Goal: Ask a question

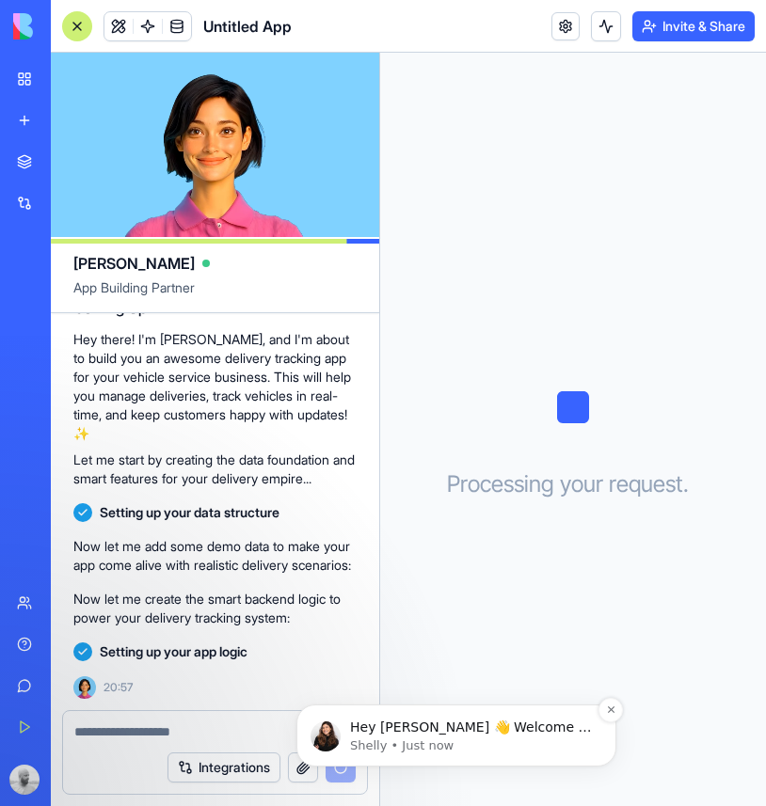
click at [538, 727] on p "Hey [PERSON_NAME] 👋 Welcome to Blocks 🙌 I'm here if you have any questions!" at bounding box center [471, 728] width 243 height 19
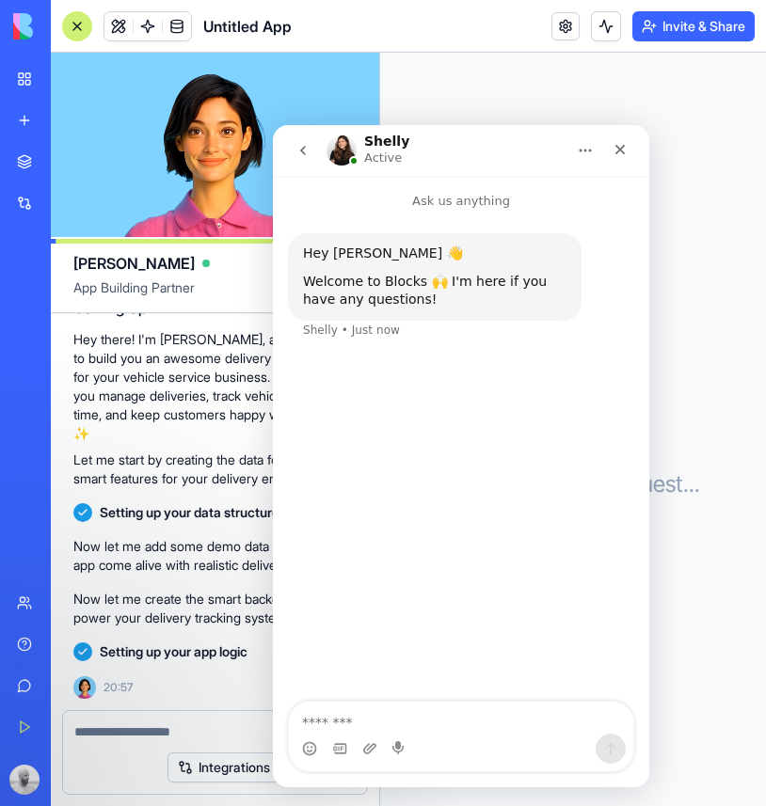
click at [397, 139] on h1 "Shelly" at bounding box center [386, 142] width 45 height 14
click at [345, 148] on img "Intercom messenger" at bounding box center [342, 151] width 30 height 30
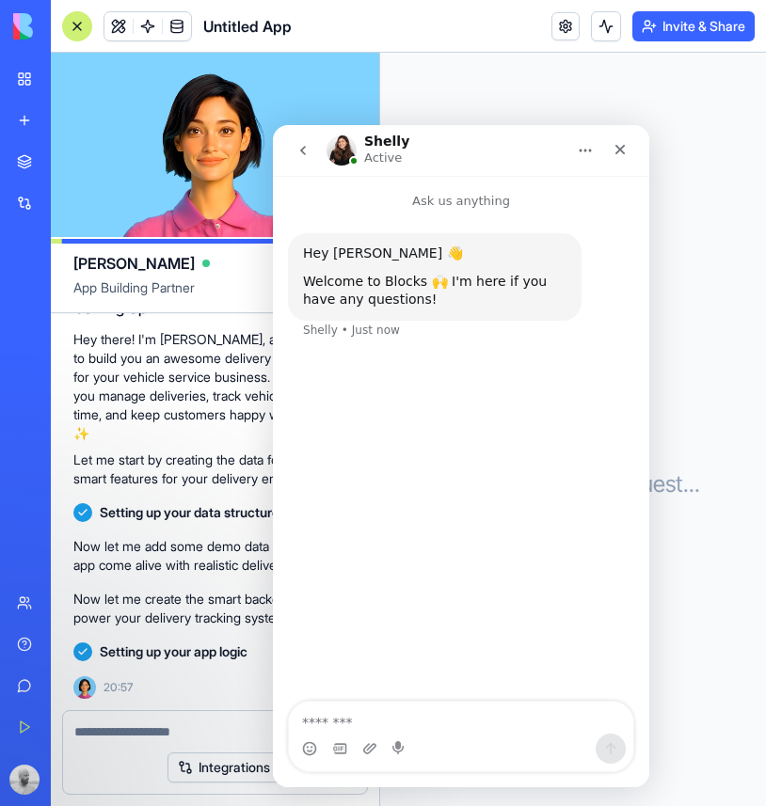
click at [590, 156] on icon "Home" at bounding box center [585, 150] width 15 height 15
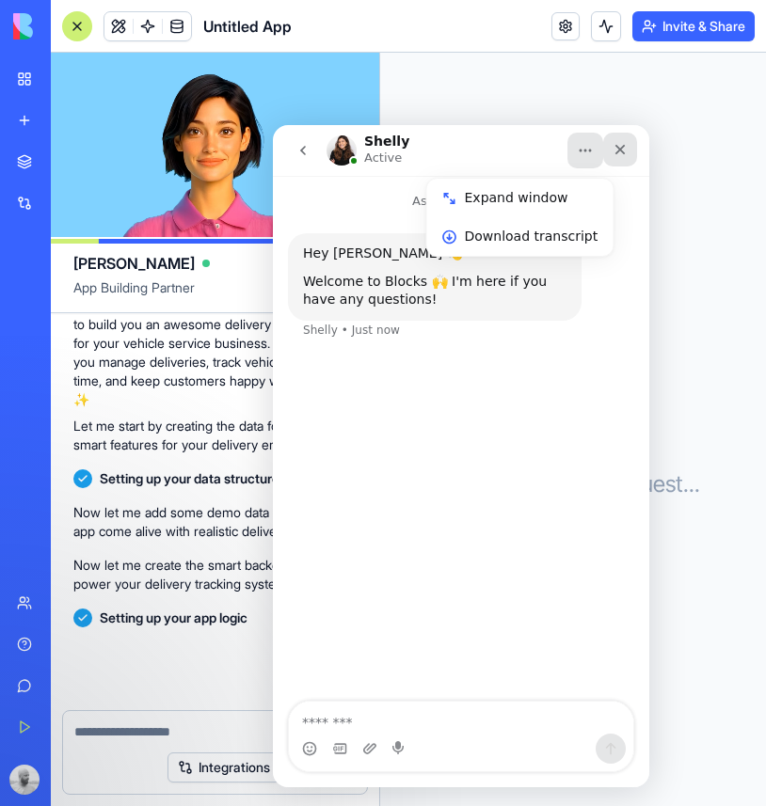
click at [618, 150] on icon "Close" at bounding box center [620, 150] width 10 height 10
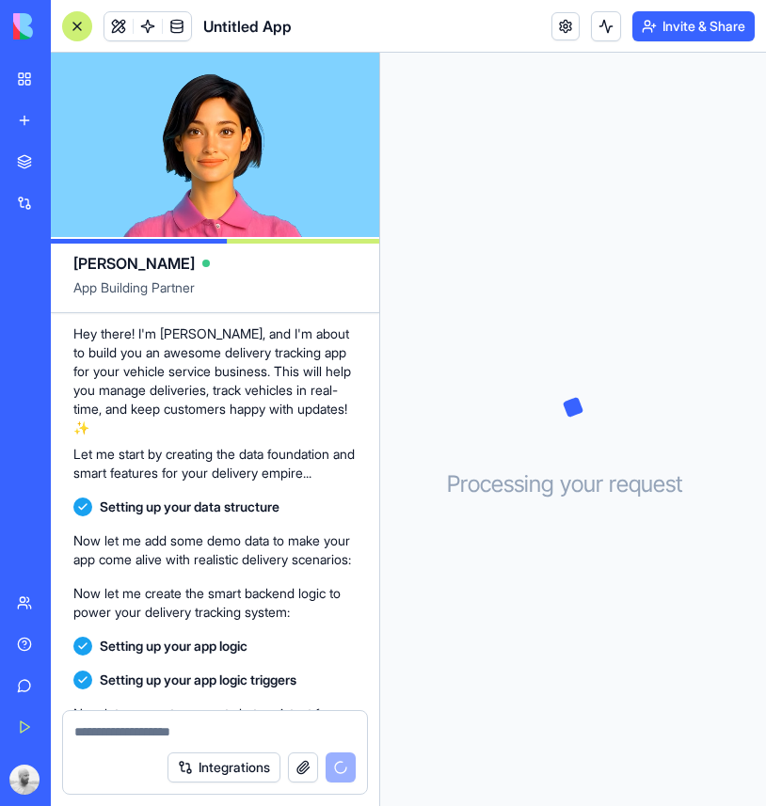
scroll to position [235, 0]
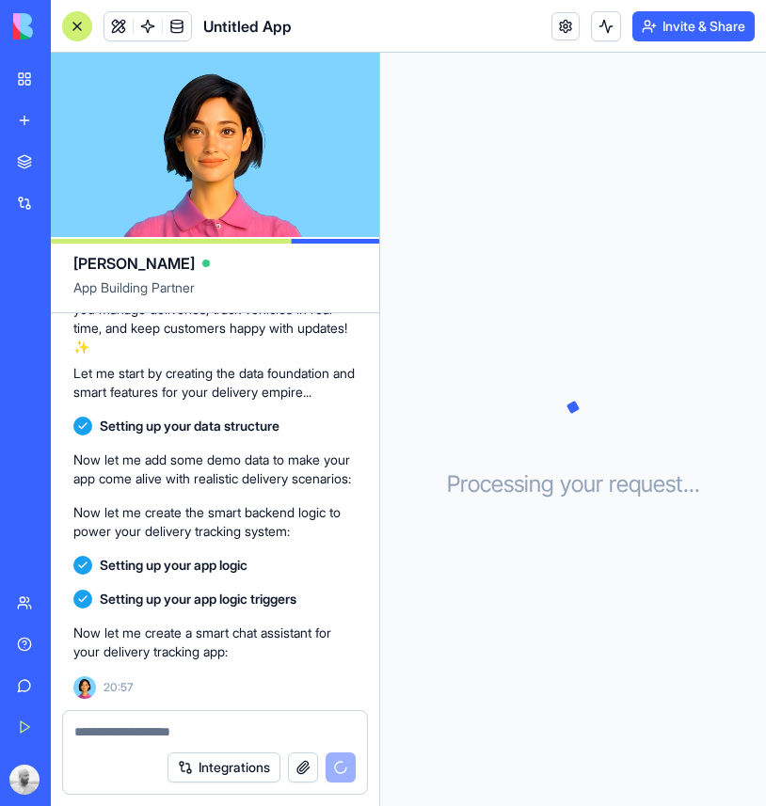
click at [234, 725] on textarea at bounding box center [214, 732] width 281 height 19
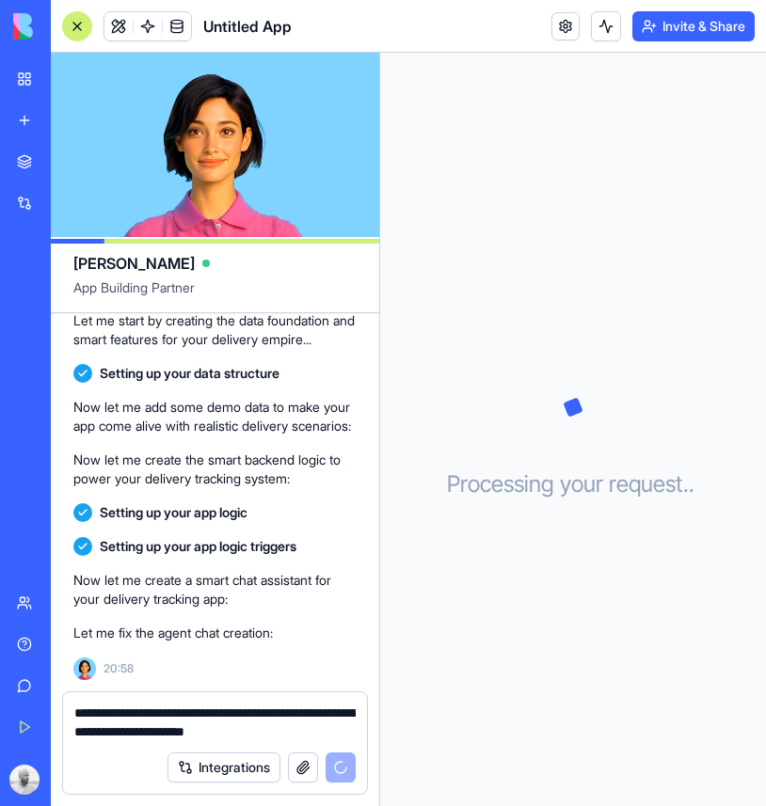
scroll to position [341, 0]
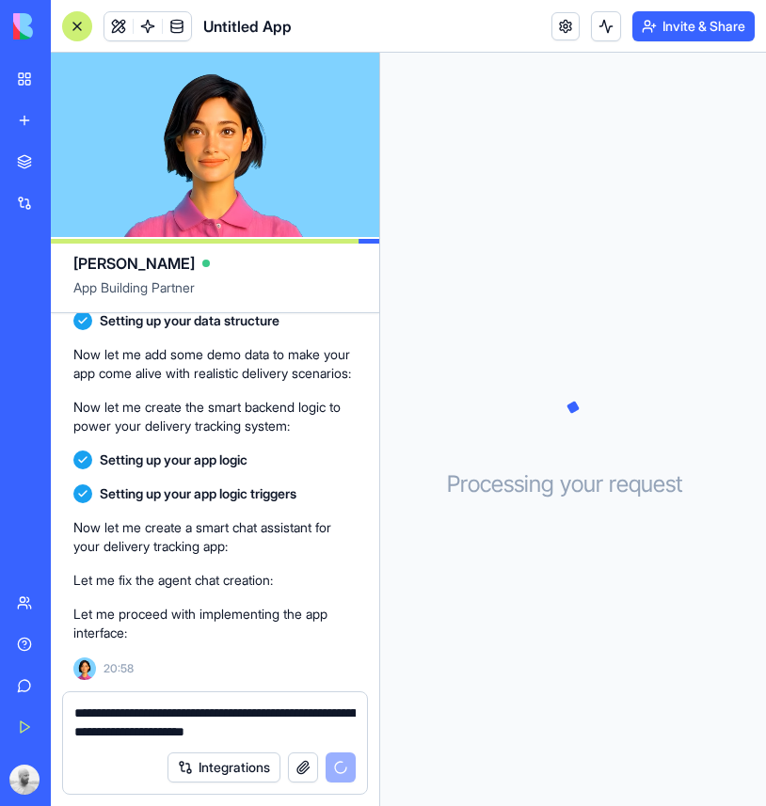
type textarea "**********"
click at [537, 481] on h3 "Processing your request . . ." at bounding box center [573, 485] width 253 height 30
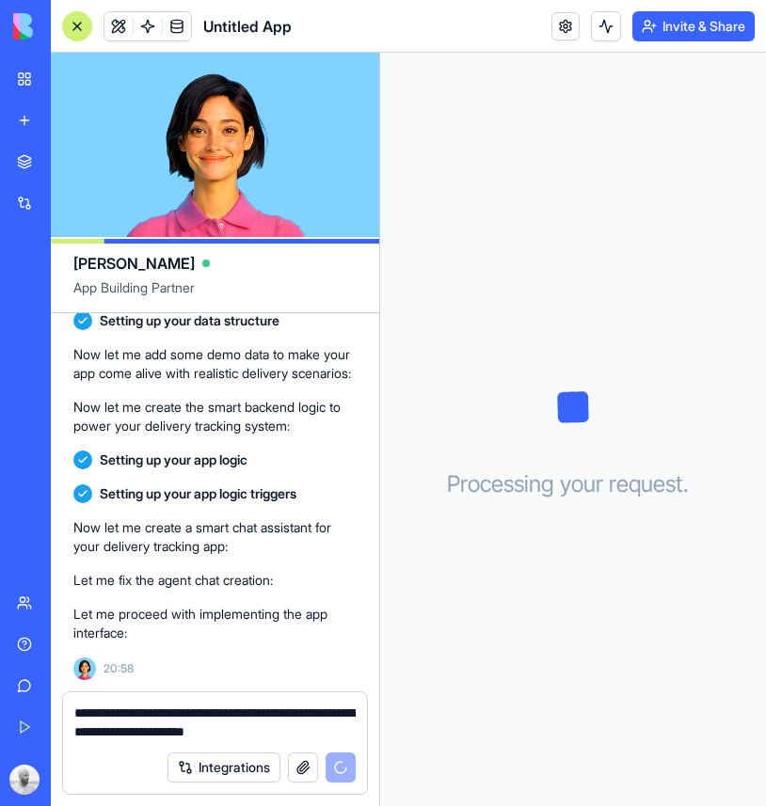
click at [537, 481] on h3 "Processing your request . . ." at bounding box center [573, 485] width 253 height 30
click at [533, 486] on h3 "Processing your request . . ." at bounding box center [573, 485] width 253 height 30
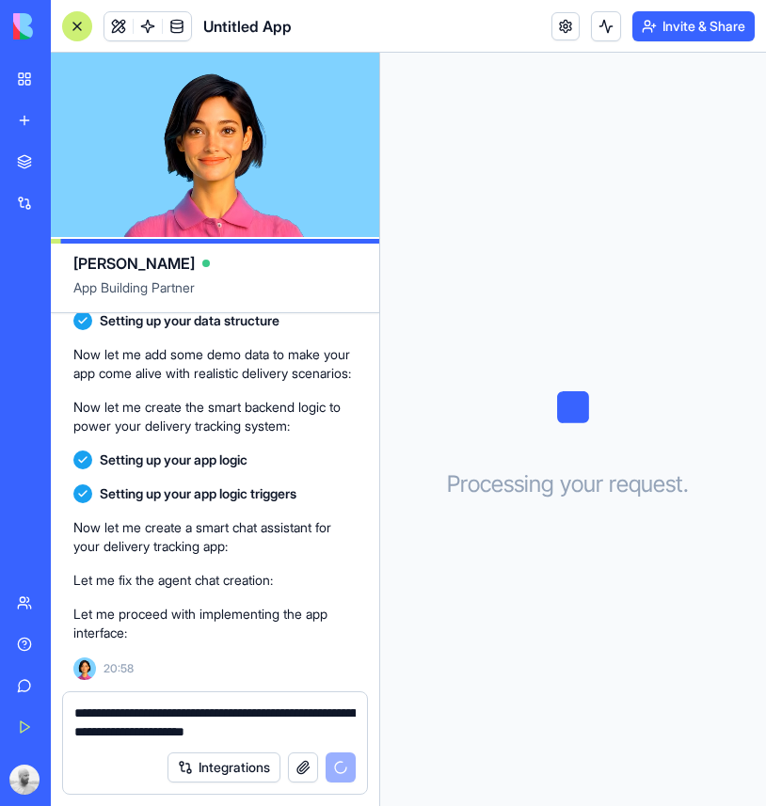
click at [533, 486] on h3 "Processing your request . . ." at bounding box center [573, 485] width 253 height 30
